Goal: Information Seeking & Learning: Learn about a topic

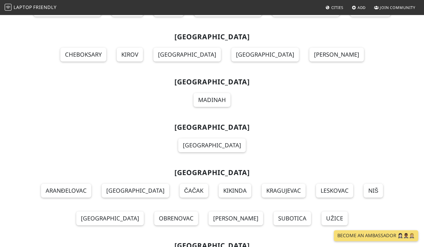
scroll to position [5391, 0]
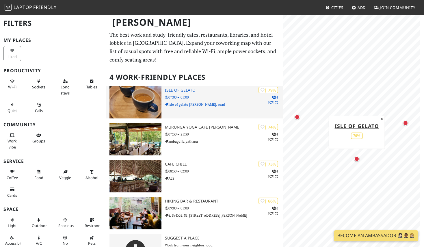
click at [204, 101] on div "| 79% 1 1 1 Isle of Gelato 07:00 – 01:00 Isle of gelato Ella Wellawaya, road" at bounding box center [224, 102] width 118 height 32
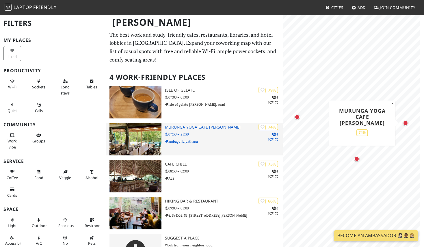
click at [204, 137] on div "| 74% 1 1 1 Murunga Yoga Cafe Ella 07:30 – 21:30 ambagolla pathana" at bounding box center [224, 139] width 118 height 32
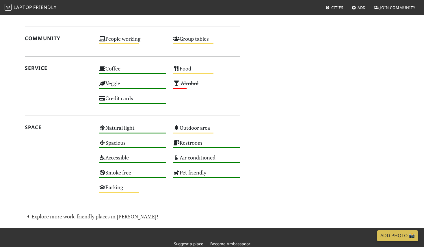
scroll to position [318, 0]
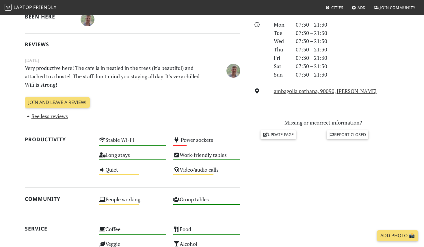
scroll to position [173, 0]
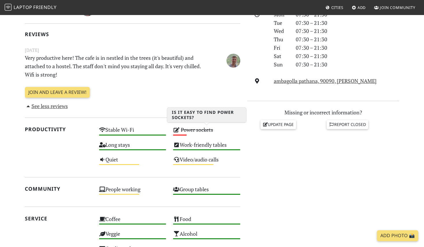
click at [205, 135] on div "Power sockets Low" at bounding box center [207, 132] width 74 height 15
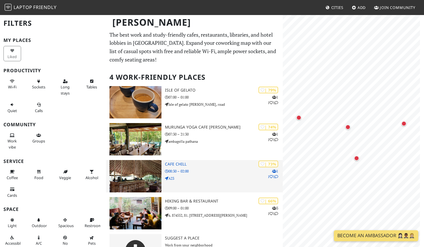
click at [183, 169] on p "08:30 – 02:00" at bounding box center [224, 170] width 118 height 5
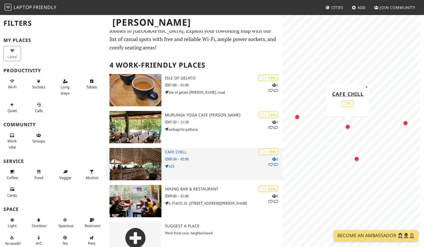
scroll to position [24, 0]
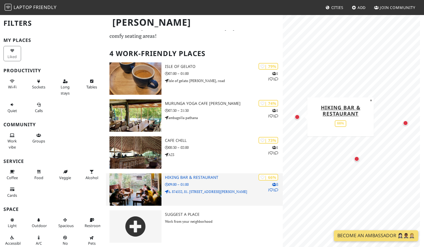
click at [178, 180] on div "| 66% 3 1 1 Hiking bar & Restaurant 09:00 – 01:00 6. 874552, 81. 046903, Ella S…" at bounding box center [224, 189] width 118 height 32
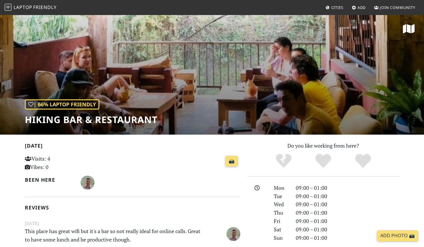
scroll to position [87, 0]
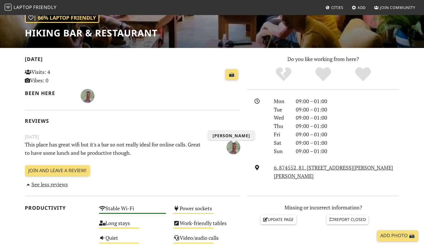
click at [236, 148] on img "Oliver Donohue" at bounding box center [233, 147] width 14 height 14
